Goal: Register for event/course

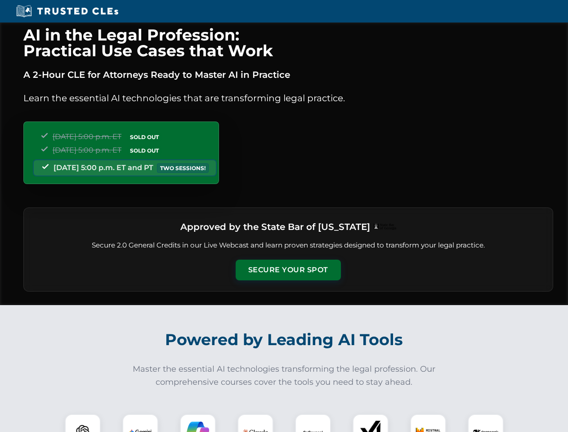
click at [288, 270] on button "Secure Your Spot" at bounding box center [288, 269] width 105 height 21
click at [83, 423] on img at bounding box center [83, 432] width 26 height 26
